Goal: Information Seeking & Learning: Learn about a topic

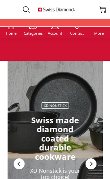
click at [34, 29] on use at bounding box center [33, 26] width 8 height 8
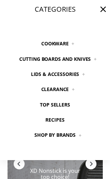
click at [54, 86] on link "Clearance" at bounding box center [54, 89] width 43 height 15
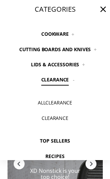
click at [44, 99] on span "All" at bounding box center [42, 102] width 8 height 7
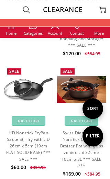
scroll to position [600, 0]
click at [26, 130] on link "HD Nonstick FryPan Saute Stir fry with LID 26cm x 5cm (19cm FLAT SOLID BASE) **…" at bounding box center [28, 146] width 45 height 32
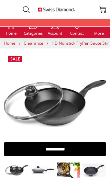
click at [39, 169] on img at bounding box center [43, 170] width 24 height 9
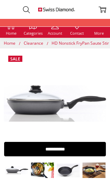
click at [43, 169] on img at bounding box center [43, 170] width 24 height 16
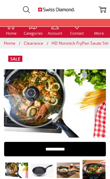
click at [49, 170] on img at bounding box center [43, 170] width 24 height 15
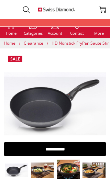
click at [47, 169] on img at bounding box center [43, 170] width 24 height 16
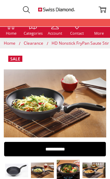
click at [65, 169] on img at bounding box center [68, 170] width 24 height 24
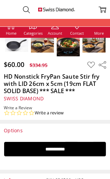
scroll to position [111, 0]
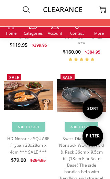
scroll to position [461, 0]
click at [26, 136] on link "HD Nonstick SQUARE Frypan 28x28cm x 4cm *** SALE ***" at bounding box center [28, 145] width 43 height 19
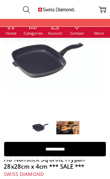
scroll to position [43, 0]
click at [74, 128] on img at bounding box center [68, 128] width 24 height 14
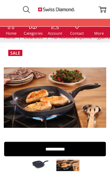
scroll to position [0, 0]
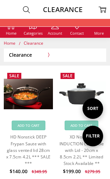
click at [33, 27] on icon at bounding box center [33, 26] width 8 height 8
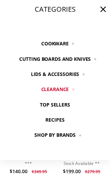
click at [52, 42] on link "Cookware" at bounding box center [55, 43] width 43 height 15
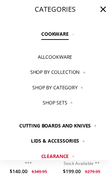
click at [104, 10] on icon at bounding box center [103, 9] width 10 height 10
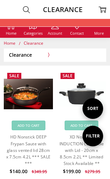
click at [33, 30] on link "Categories" at bounding box center [33, 28] width 19 height 13
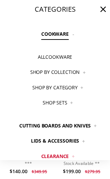
click at [78, 85] on link "Shop By Category" at bounding box center [55, 87] width 61 height 15
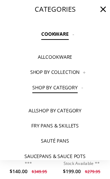
click at [83, 68] on link "Shop By Collection" at bounding box center [54, 72] width 65 height 15
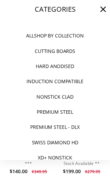
scroll to position [64, 0]
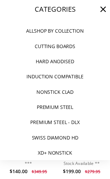
click at [61, 101] on link "Premium Steel" at bounding box center [55, 107] width 52 height 15
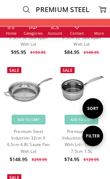
scroll to position [845, 0]
